Goal: Information Seeking & Learning: Learn about a topic

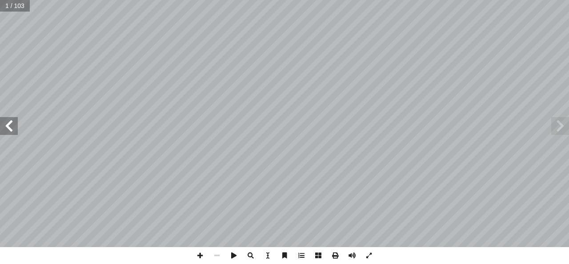
click at [0, 128] on span at bounding box center [9, 126] width 18 height 18
click at [13, 131] on span at bounding box center [9, 126] width 18 height 18
click at [7, 128] on span at bounding box center [9, 126] width 18 height 18
click at [10, 126] on span at bounding box center [9, 126] width 18 height 18
click at [10, 121] on span at bounding box center [9, 126] width 18 height 18
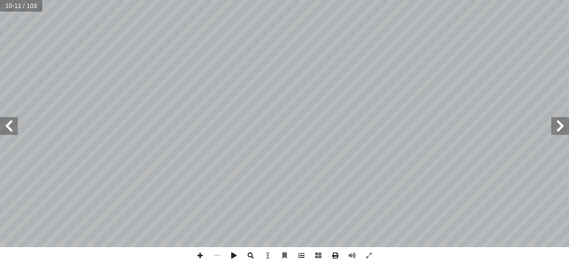
click at [10, 121] on span at bounding box center [9, 126] width 18 height 18
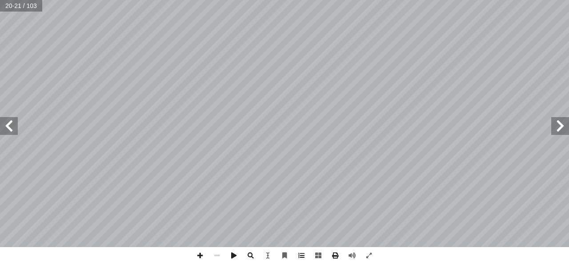
click at [10, 121] on span at bounding box center [9, 126] width 18 height 18
click at [10, 126] on span at bounding box center [9, 126] width 18 height 18
